Goal: Task Accomplishment & Management: Complete application form

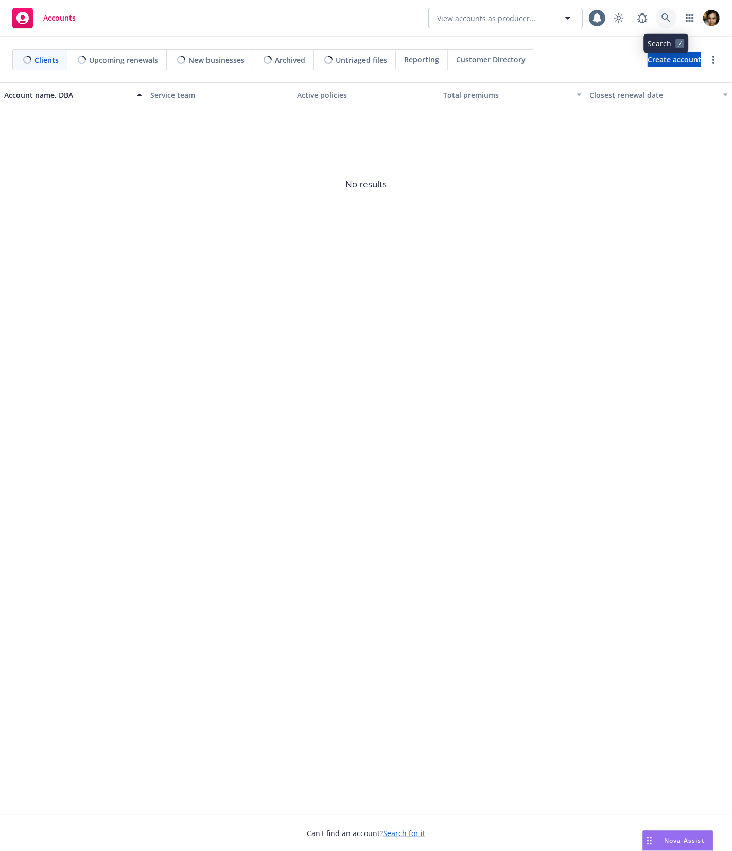
click at [667, 18] on icon at bounding box center [666, 17] width 9 height 9
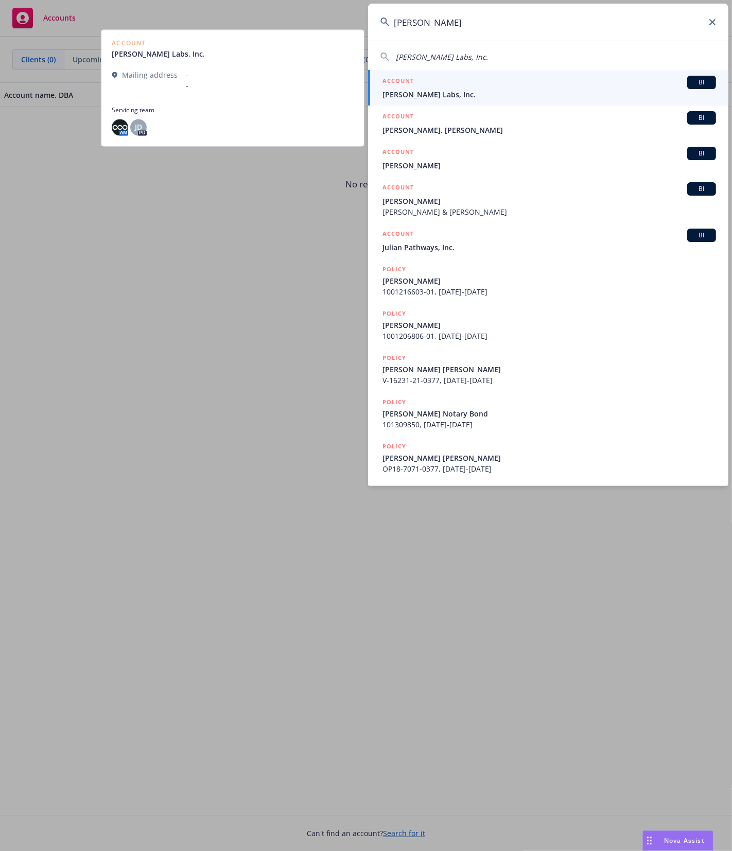
type input "[PERSON_NAME]"
click at [501, 81] on div "ACCOUNT BI" at bounding box center [550, 82] width 334 height 13
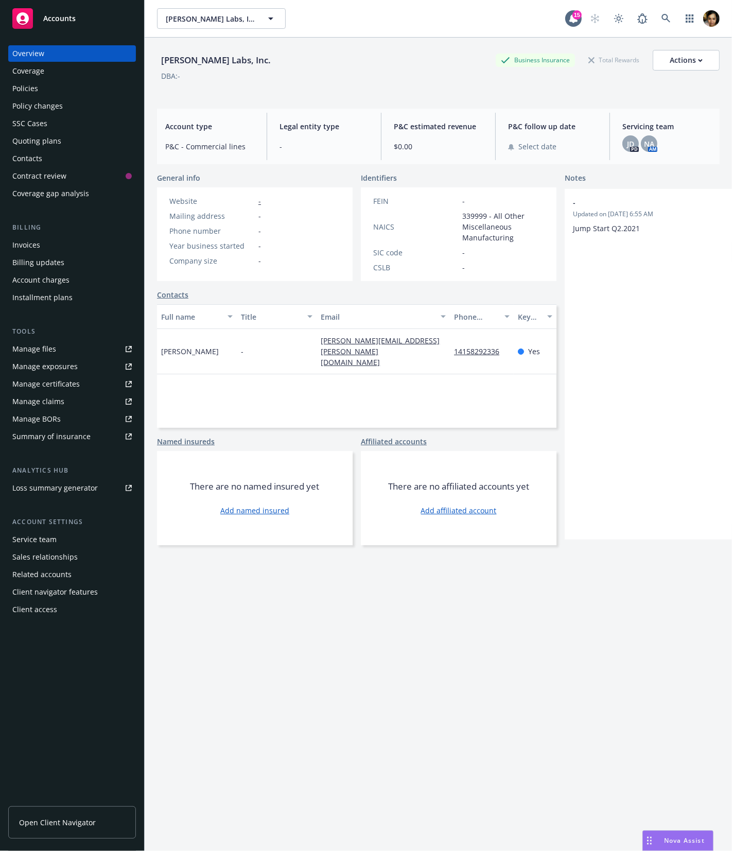
click at [339, 96] on div "[PERSON_NAME] Labs, Inc. Business Insurance Total Rewards Actions DBA: -" at bounding box center [438, 69] width 563 height 63
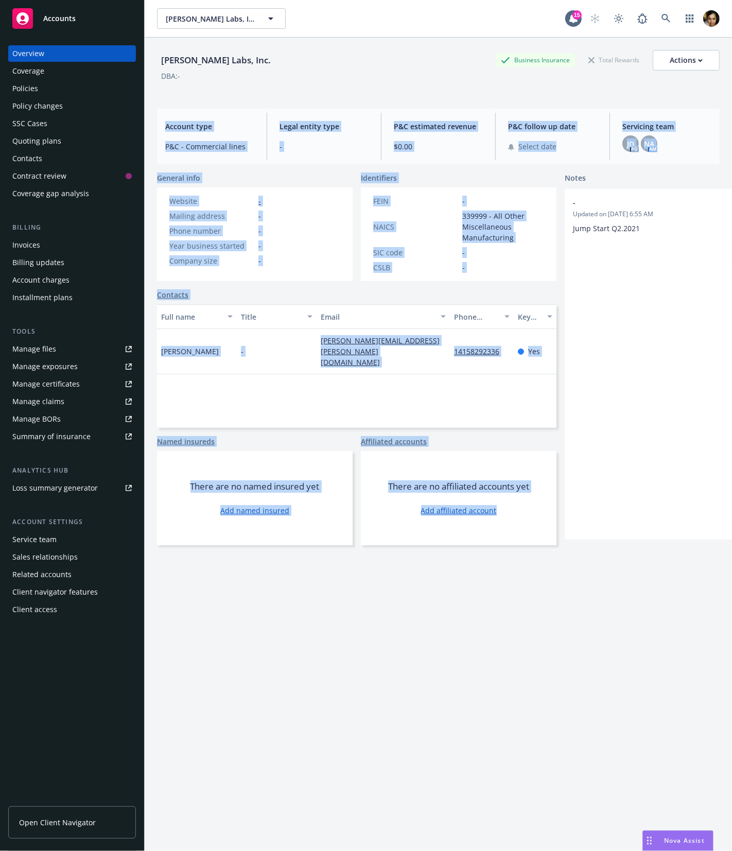
drag, startPoint x: 339, startPoint y: 96, endPoint x: 364, endPoint y: 828, distance: 731.8
click at [364, 829] on div "[PERSON_NAME] Labs, Inc. Business Insurance Total Rewards Actions DBA: - Accoun…" at bounding box center [438, 457] width 563 height 839
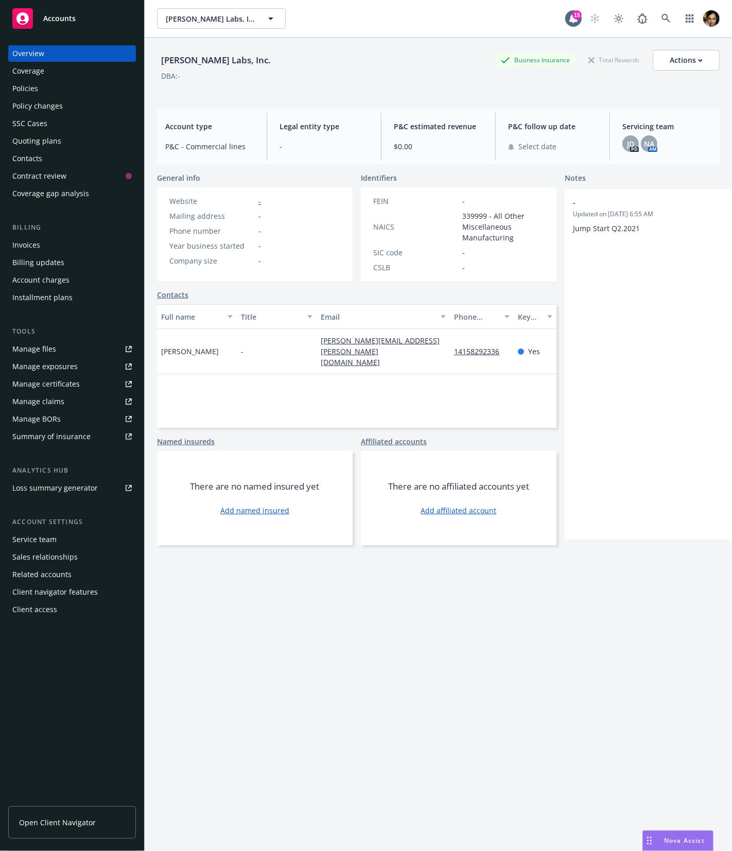
click at [366, 765] on div "[PERSON_NAME] Labs, Inc. Business Insurance Total Rewards Actions DBA: - Accoun…" at bounding box center [438, 457] width 563 height 839
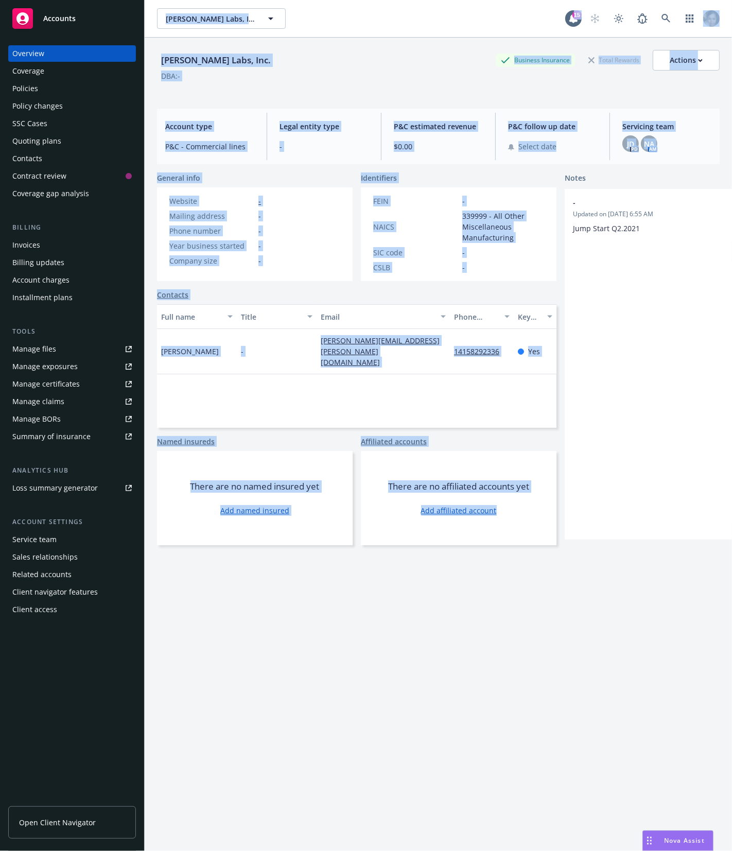
drag, startPoint x: 366, startPoint y: 765, endPoint x: 424, endPoint y: -1, distance: 768.2
click at [424, 0] on div "[PERSON_NAME] Labs, Inc. [PERSON_NAME] Labs, Inc. 15 Toggle theme [PERSON_NAME]…" at bounding box center [439, 425] width 588 height 851
click at [423, 7] on div "[PERSON_NAME] Labs, Inc. [PERSON_NAME] Labs, Inc. 15 Toggle theme" at bounding box center [439, 18] width 588 height 37
drag, startPoint x: 423, startPoint y: 7, endPoint x: 431, endPoint y: 543, distance: 536.8
click at [431, 543] on div "[PERSON_NAME] Labs, Inc. [PERSON_NAME] Labs, Inc. 15 Toggle theme [PERSON_NAME]…" at bounding box center [439, 425] width 588 height 851
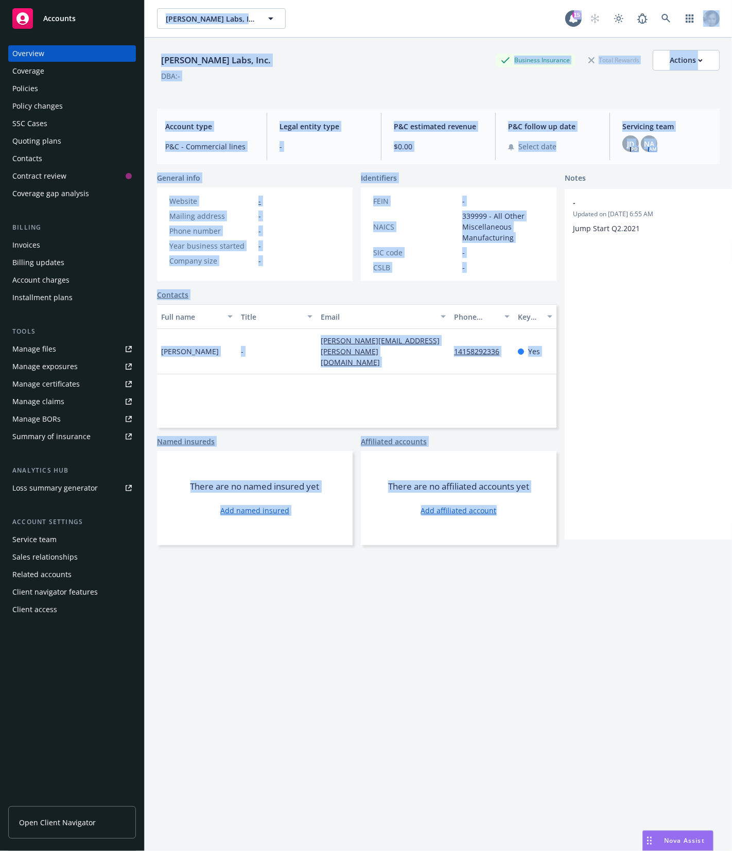
click at [457, 621] on div "[PERSON_NAME] Labs, Inc. Business Insurance Total Rewards Actions DBA: - Accoun…" at bounding box center [438, 457] width 563 height 839
drag, startPoint x: 457, startPoint y: 621, endPoint x: 280, endPoint y: 33, distance: 613.7
click at [280, 33] on div "[PERSON_NAME] Labs, Inc. [PERSON_NAME] Labs, Inc. 15 Toggle theme [PERSON_NAME]…" at bounding box center [439, 425] width 588 height 851
click at [280, 33] on div "[PERSON_NAME] Labs, Inc. [PERSON_NAME] Labs, Inc. 15 Toggle theme" at bounding box center [439, 18] width 588 height 37
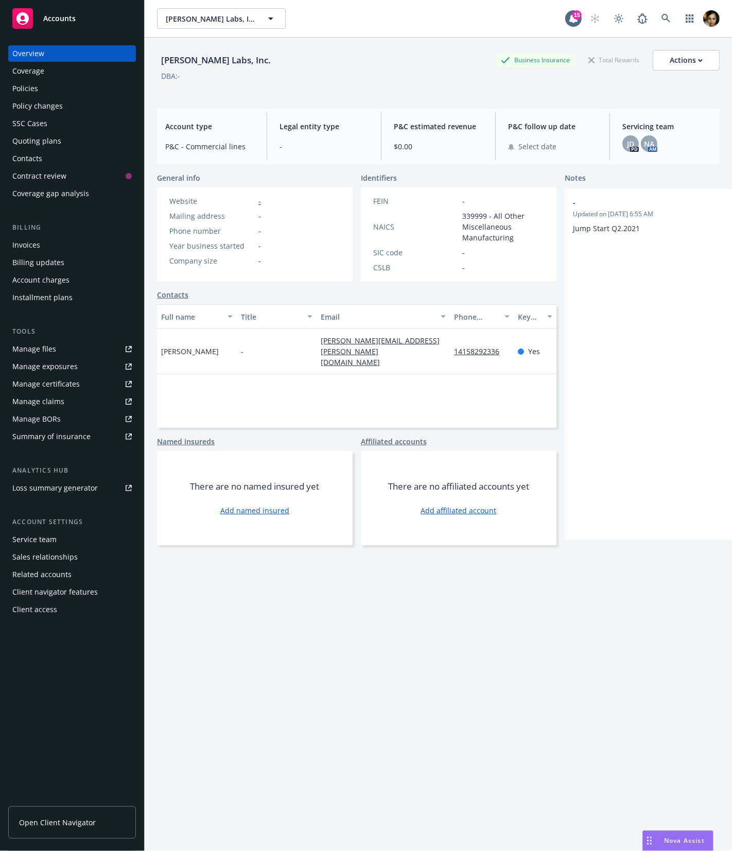
drag, startPoint x: 280, startPoint y: 33, endPoint x: 345, endPoint y: 66, distance: 72.6
click at [340, 65] on div "[PERSON_NAME] Labs, Inc. [PERSON_NAME] Labs, Inc. 15 Toggle theme [PERSON_NAME]…" at bounding box center [439, 425] width 588 height 851
click at [345, 66] on div "[PERSON_NAME] Labs, Inc. Business Insurance Total Rewards Actions" at bounding box center [438, 60] width 563 height 21
click at [90, 168] on div "Contract review" at bounding box center [68, 176] width 113 height 16
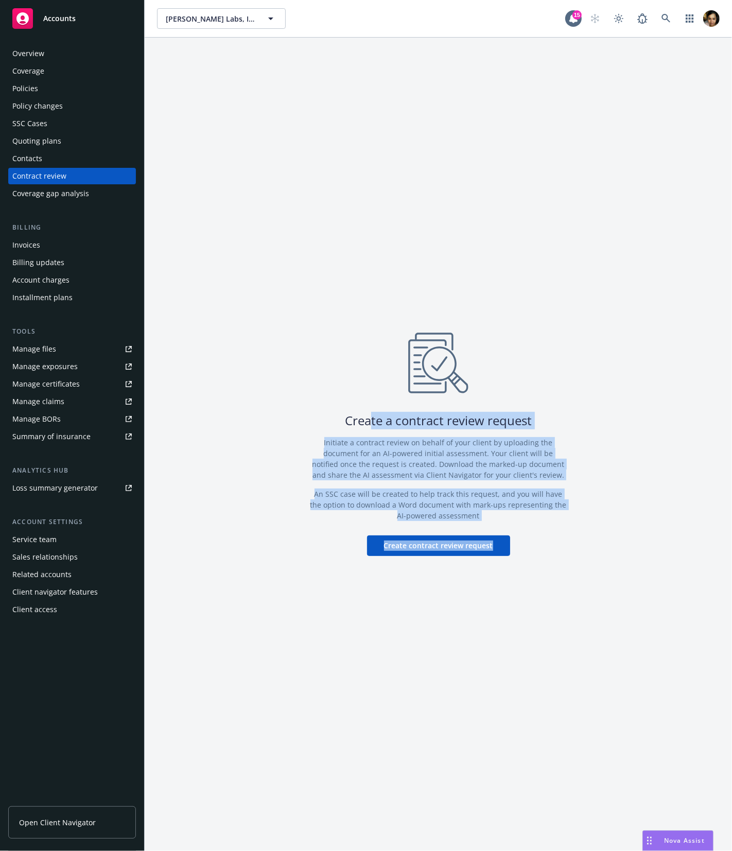
drag, startPoint x: 371, startPoint y: 422, endPoint x: 606, endPoint y: 642, distance: 321.4
click at [606, 642] on div "Create a contract review request Initiate a contract review on behalf of your c…" at bounding box center [439, 445] width 588 height 814
click at [609, 643] on div "Create a contract review request Initiate a contract review on behalf of your c…" at bounding box center [439, 445] width 588 height 814
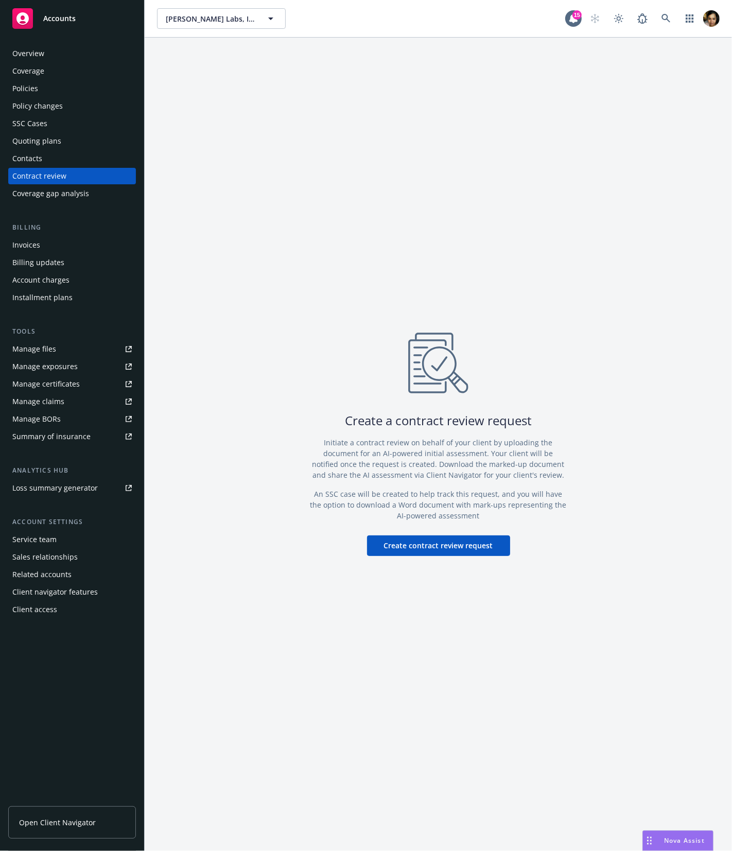
click at [508, 157] on div "Create a contract review request Initiate a contract review on behalf of your c…" at bounding box center [439, 445] width 588 height 814
